Goal: Navigation & Orientation: Go to known website

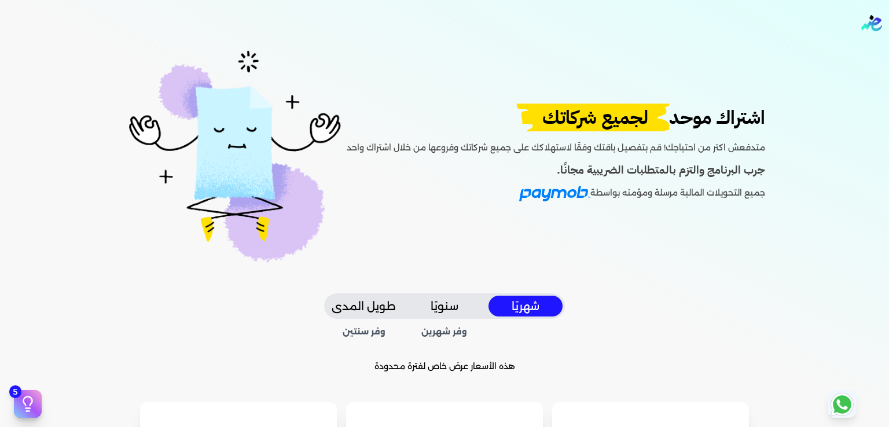
click at [870, 25] on img "Global" at bounding box center [871, 23] width 21 height 16
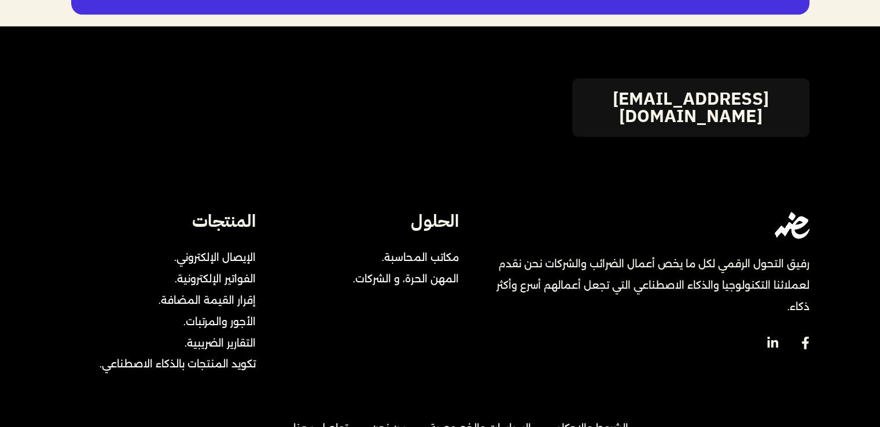
scroll to position [2603, 0]
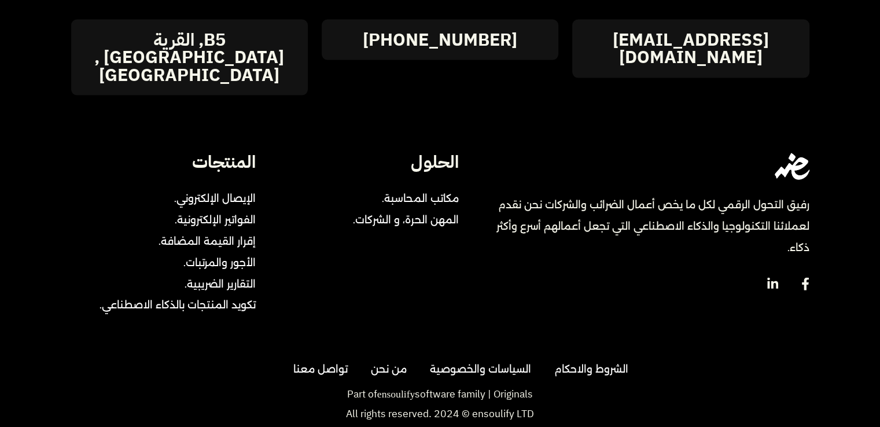
click at [771, 278] on icon at bounding box center [773, 283] width 11 height 11
click at [805, 278] on icon at bounding box center [805, 284] width 7 height 13
